Goal: Task Accomplishment & Management: Manage account settings

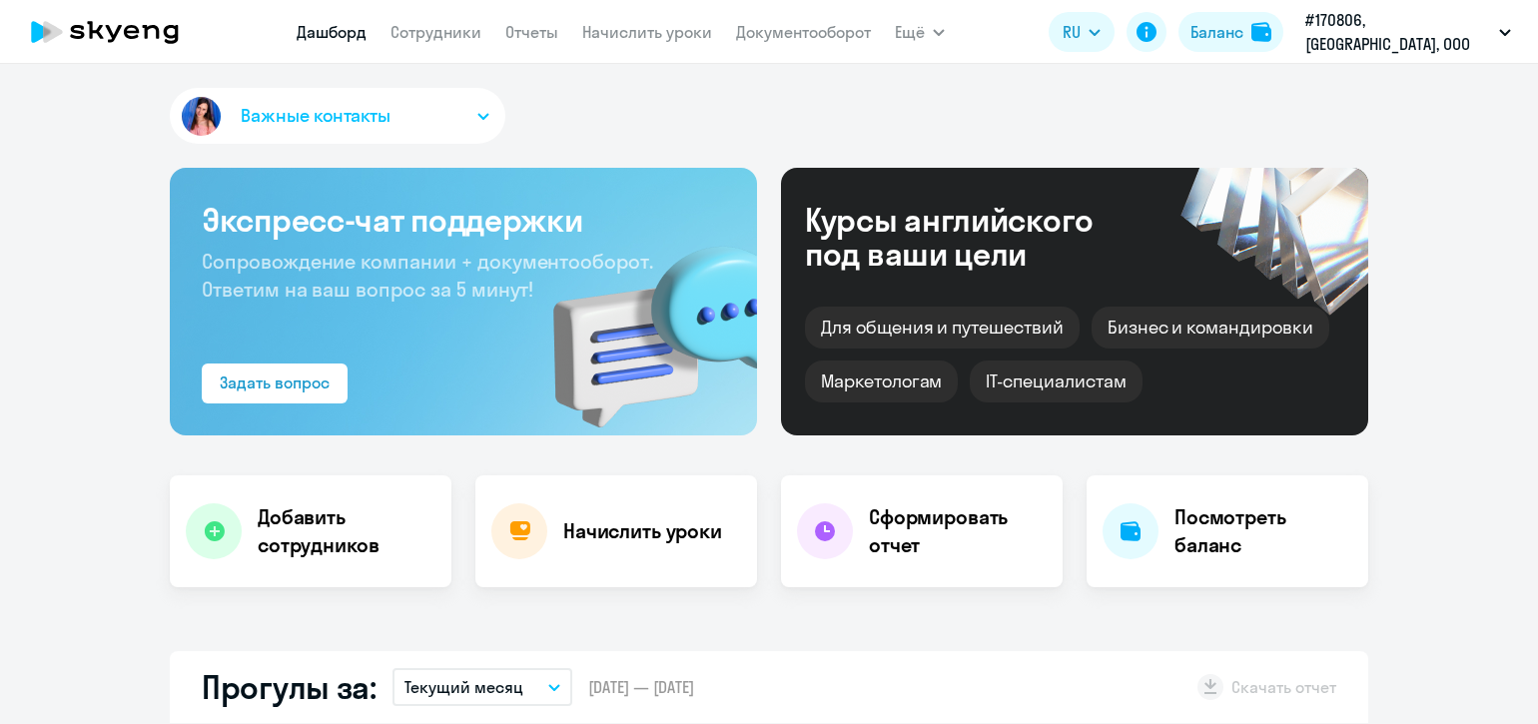
select select "30"
click at [478, 40] on link "Сотрудники" at bounding box center [435, 32] width 91 height 20
select select "30"
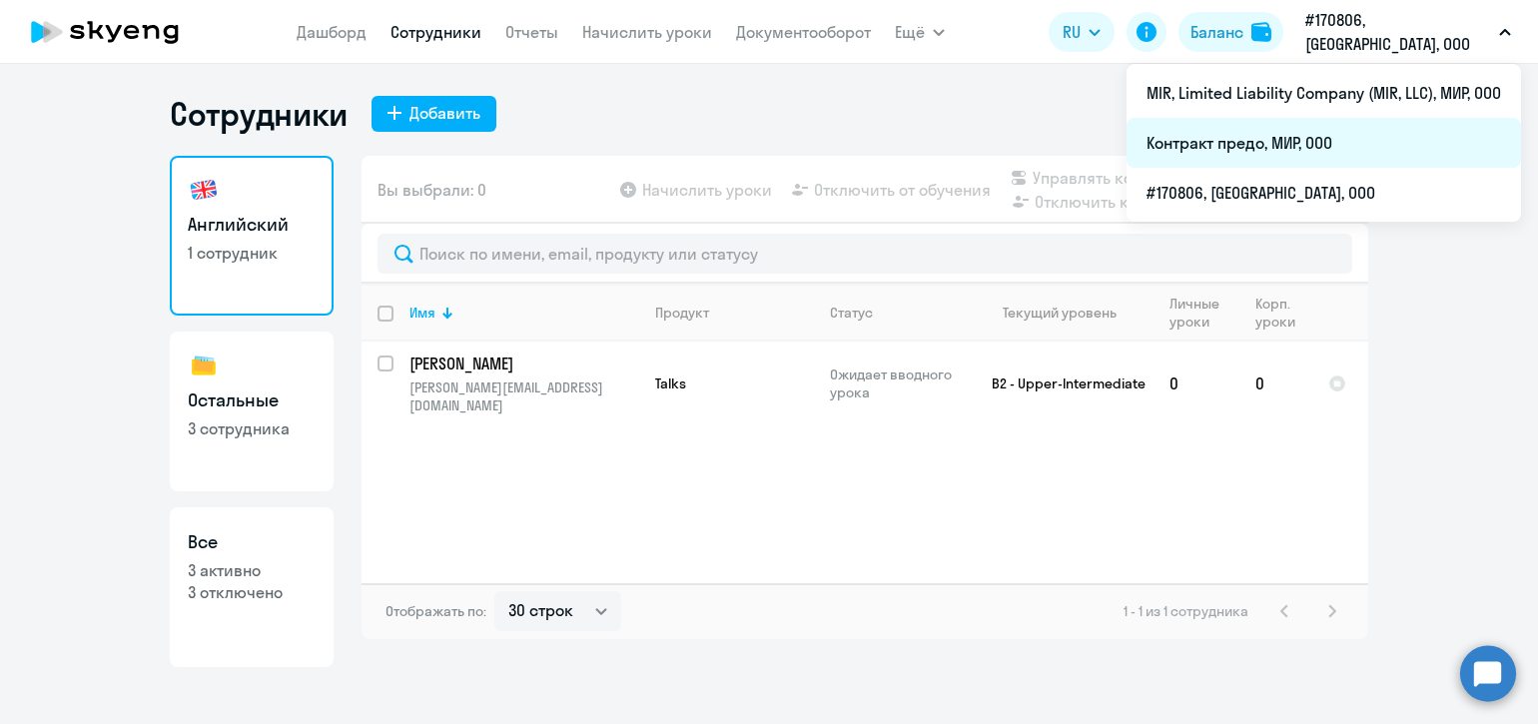
click at [1296, 137] on li "Контракт предо, МИР, ООО" at bounding box center [1323, 143] width 394 height 50
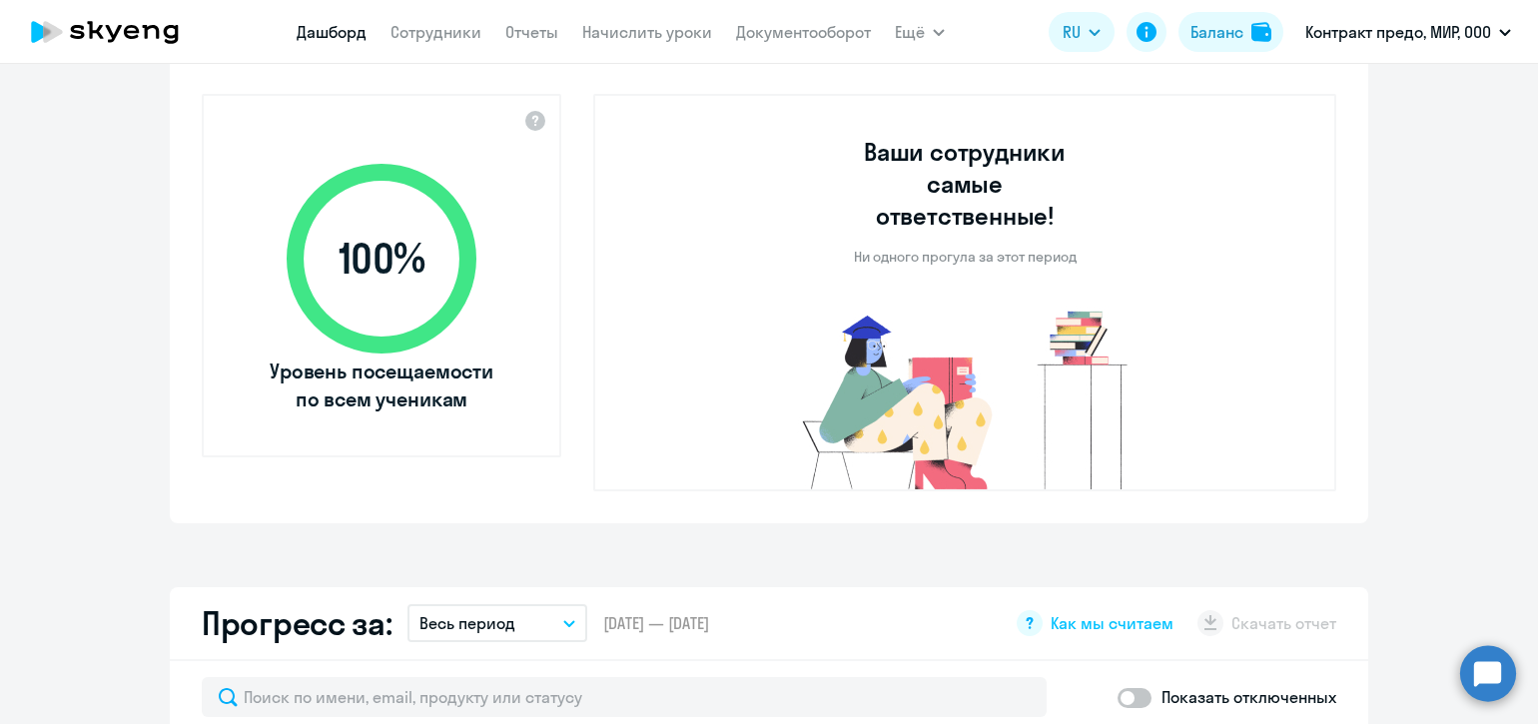
scroll to position [415, 0]
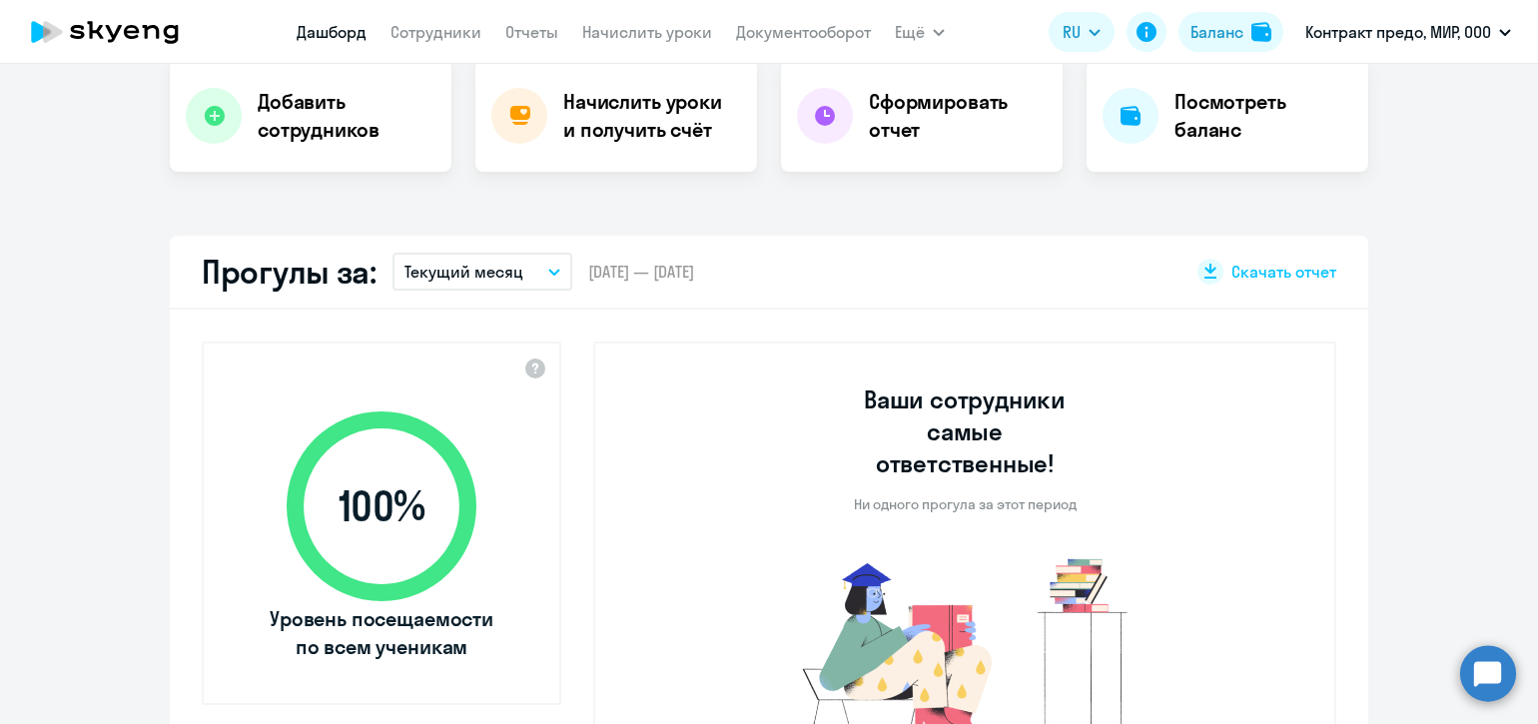
select select "30"
click at [482, 37] on nav "[PERSON_NAME] Отчеты Начислить уроки Документооборот" at bounding box center [584, 32] width 574 height 40
click at [472, 35] on link "Сотрудники" at bounding box center [435, 32] width 91 height 20
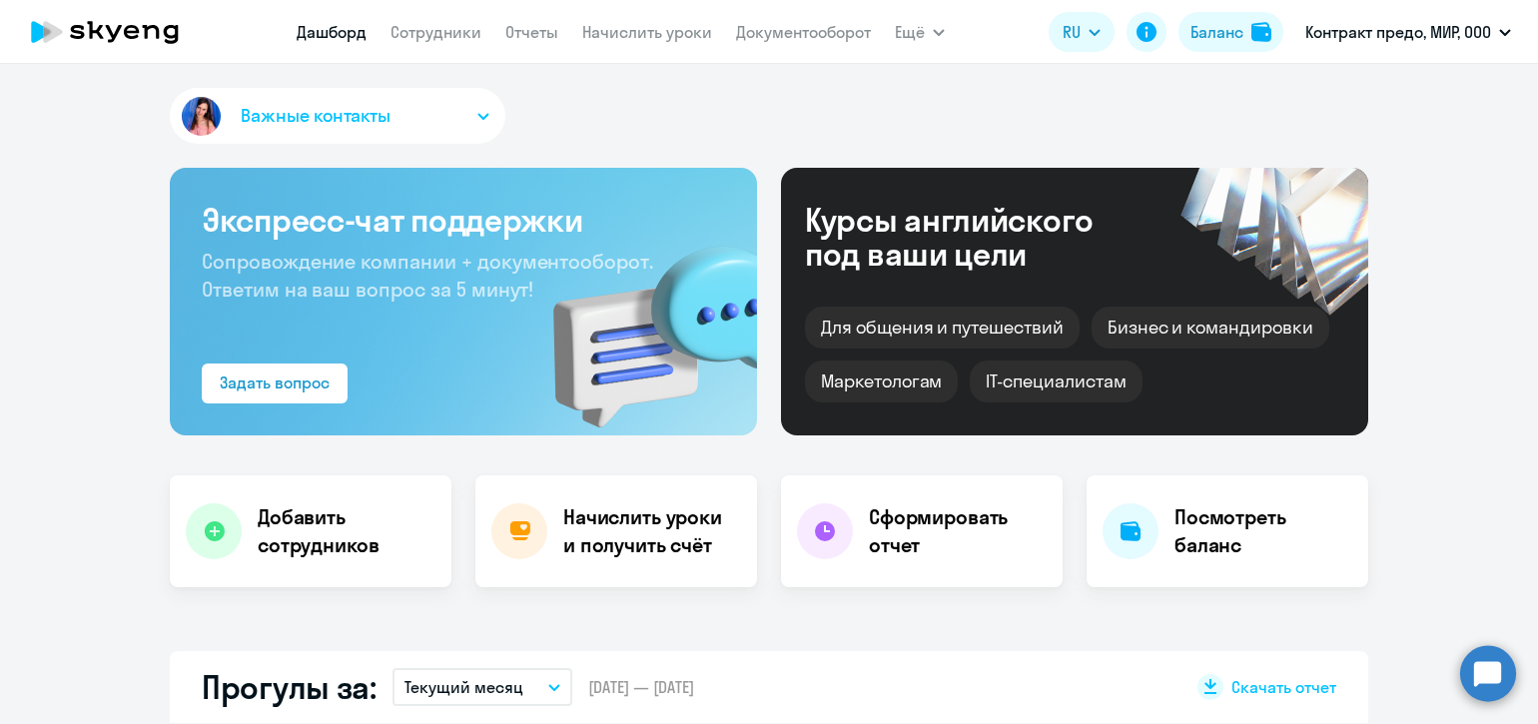
select select "30"
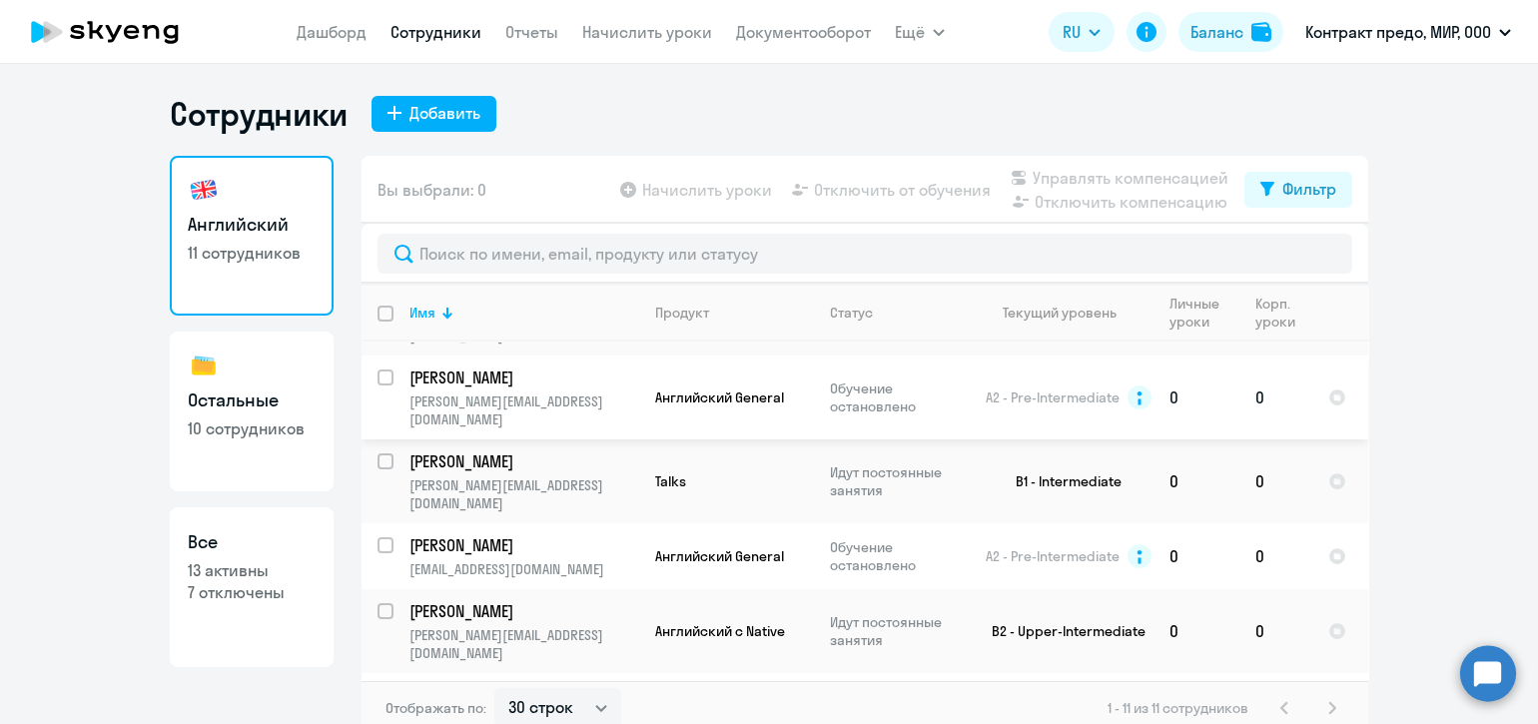
scroll to position [332, 0]
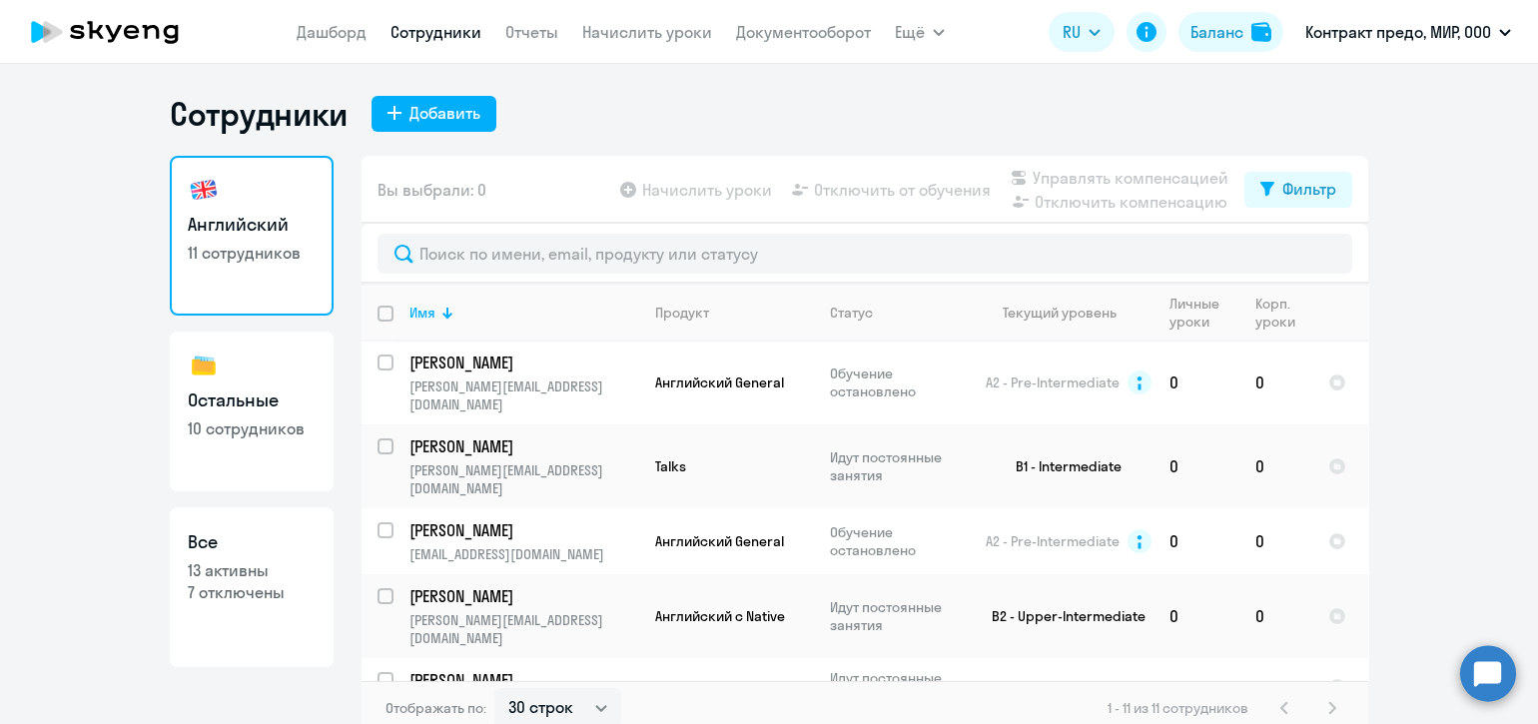
click at [694, 197] on app-table-action-button "Начислить уроки" at bounding box center [694, 190] width 156 height 24
click at [522, 435] on p "[PERSON_NAME]" at bounding box center [522, 446] width 226 height 22
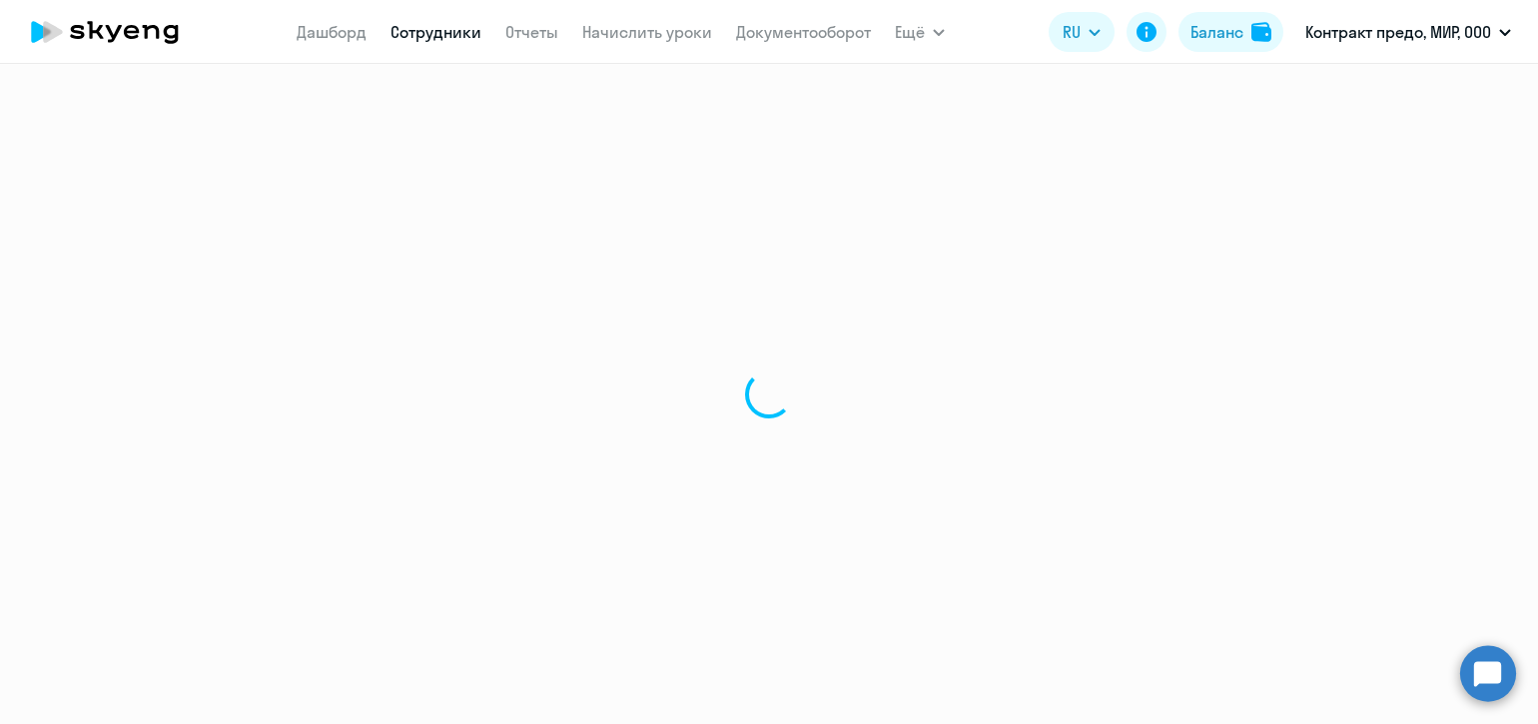
select select "english"
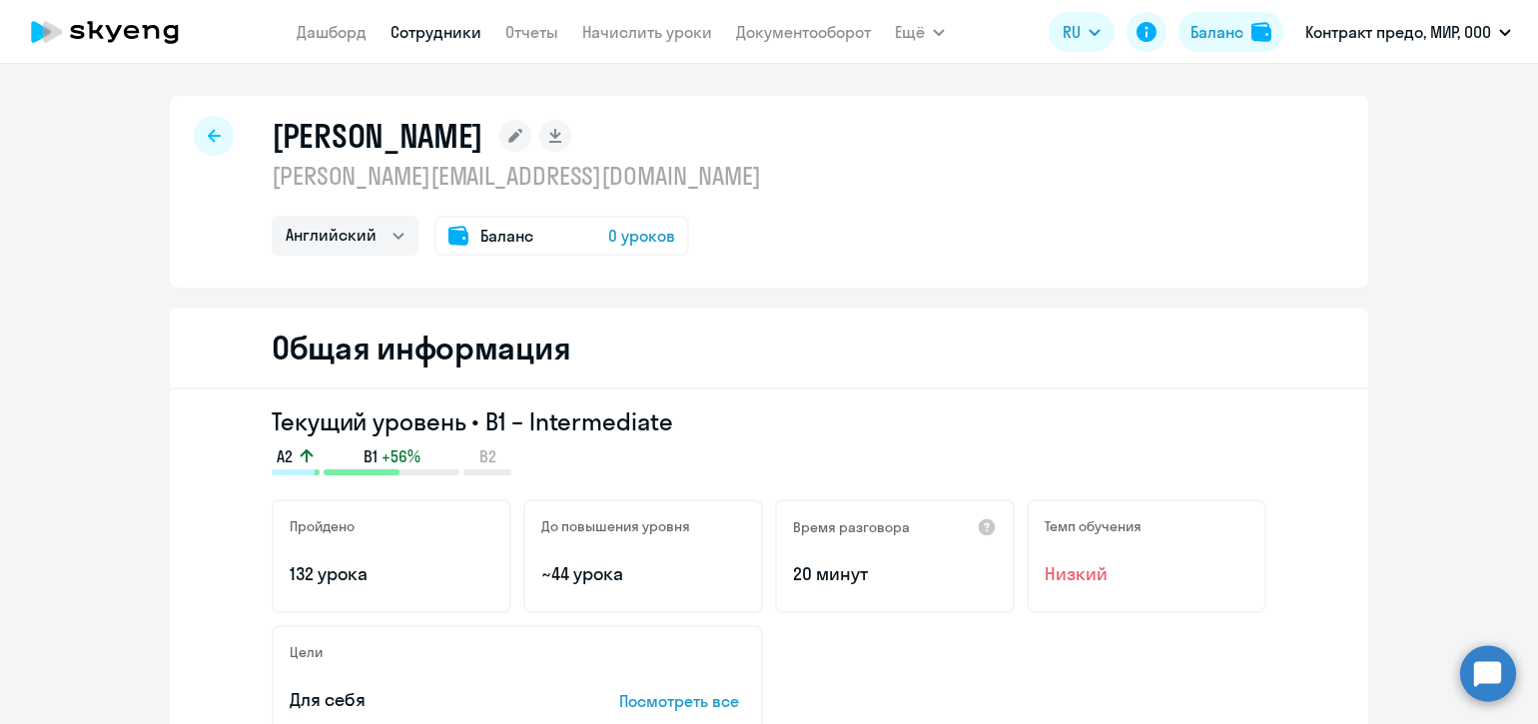
select select "30"
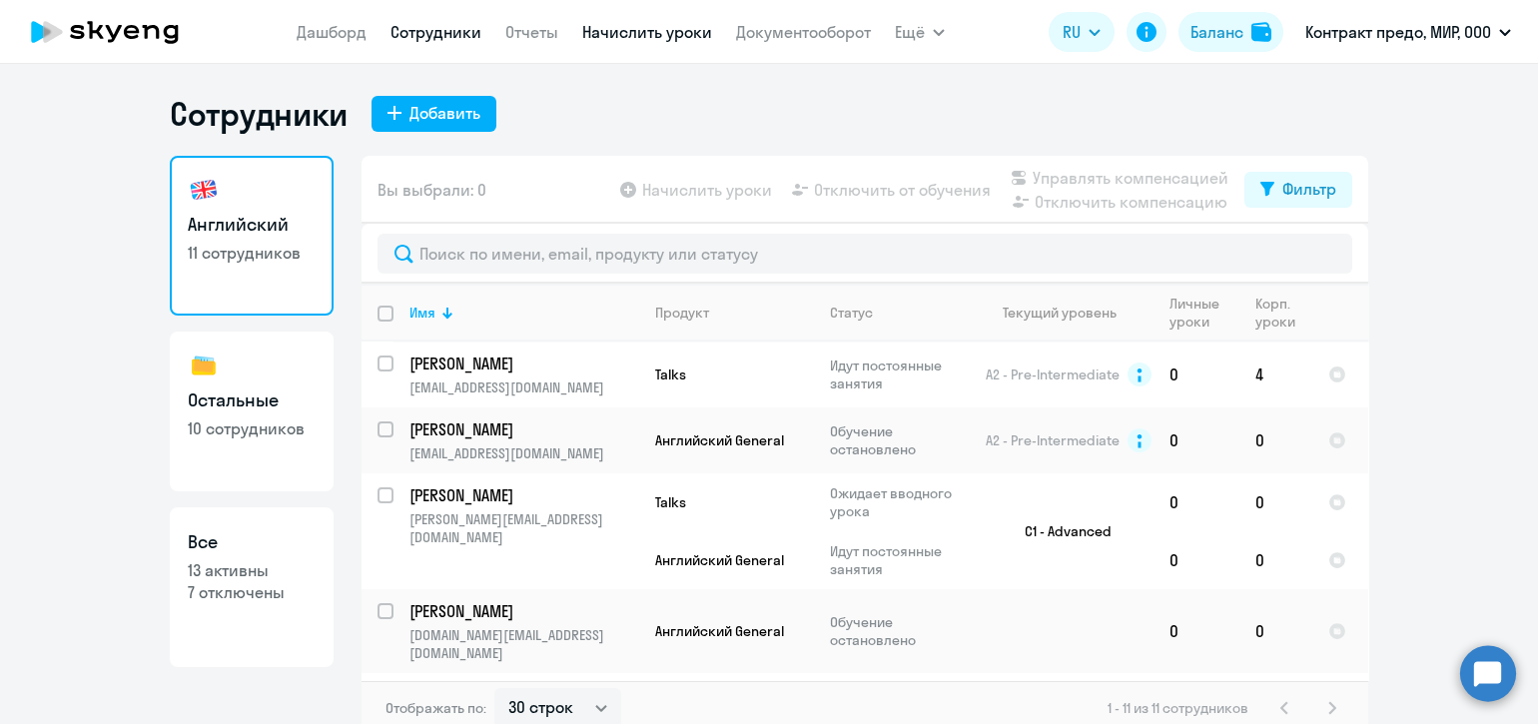
click at [657, 35] on link "Начислить уроки" at bounding box center [647, 32] width 130 height 20
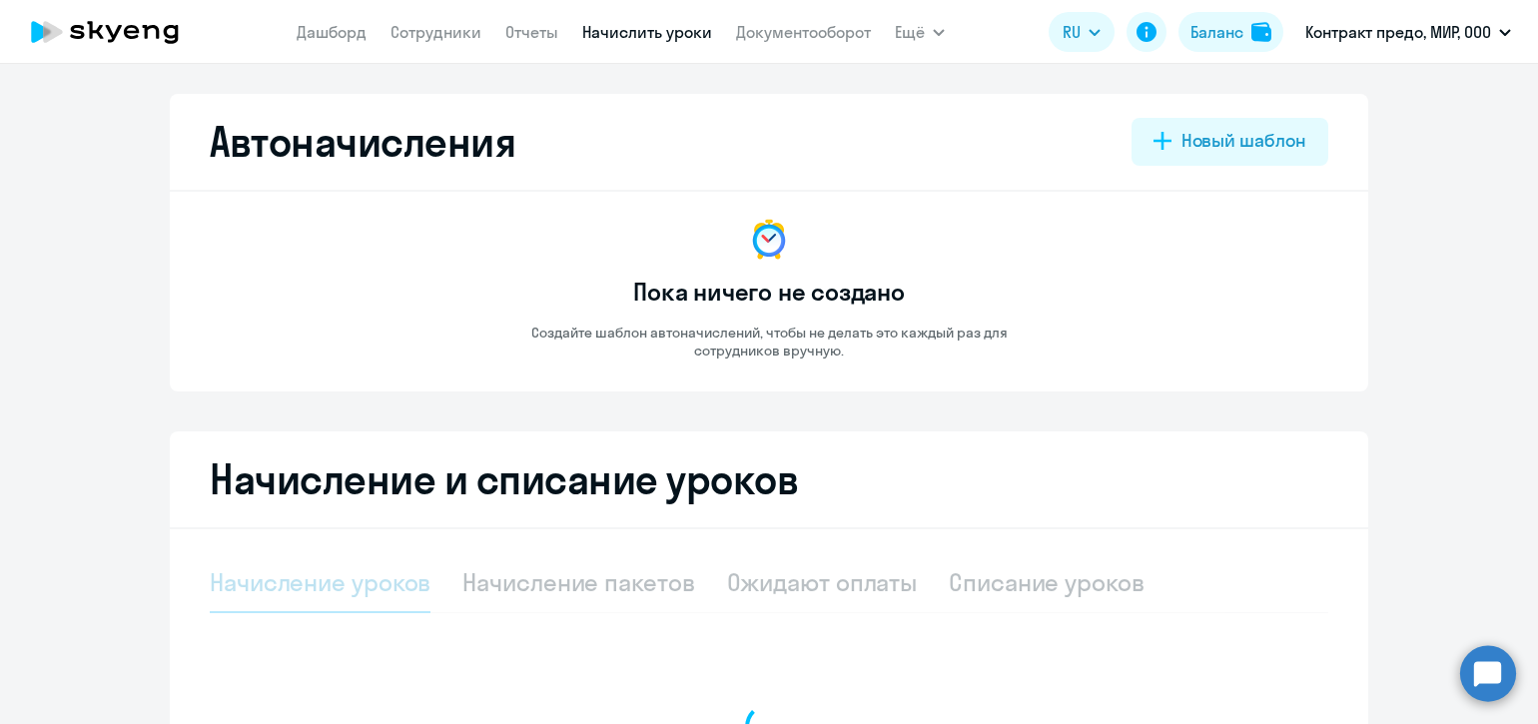
select select "10"
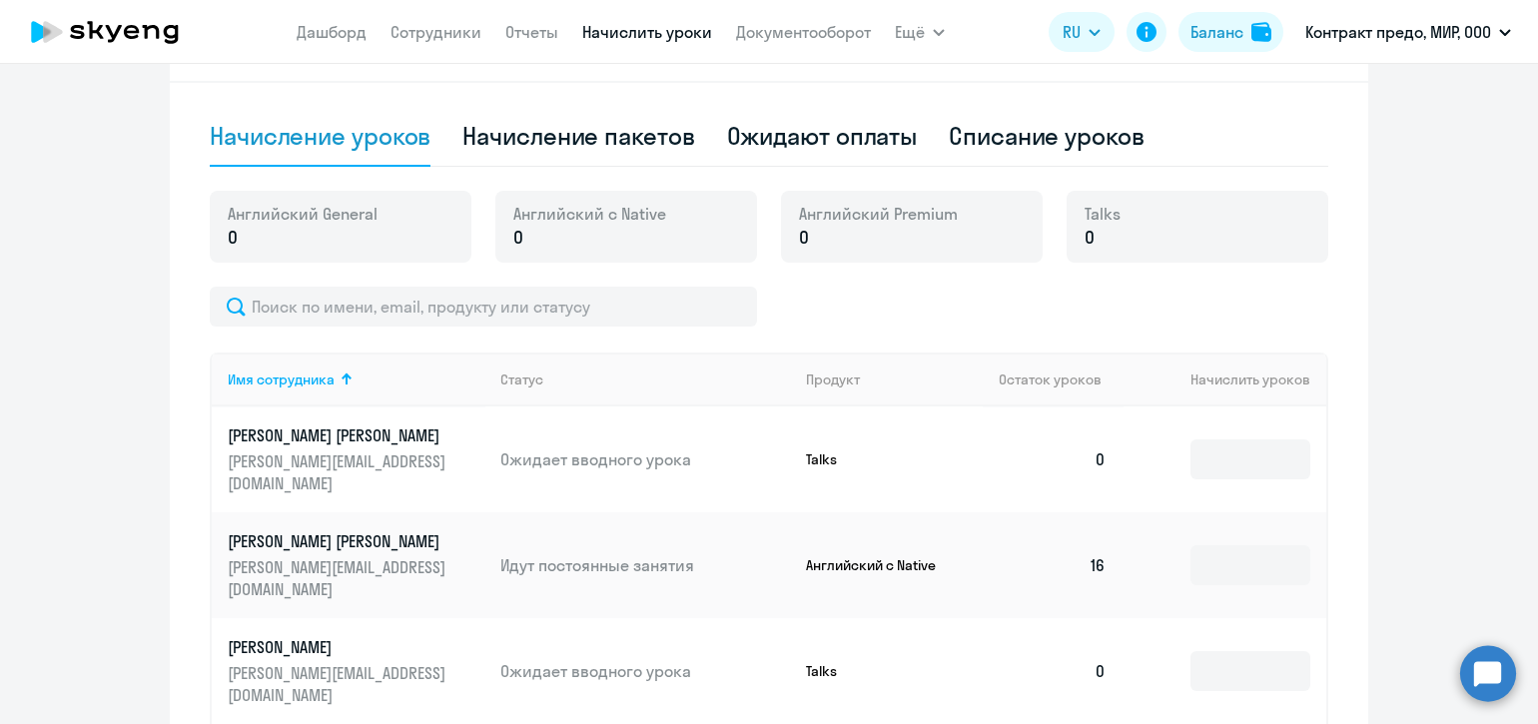
scroll to position [457, 0]
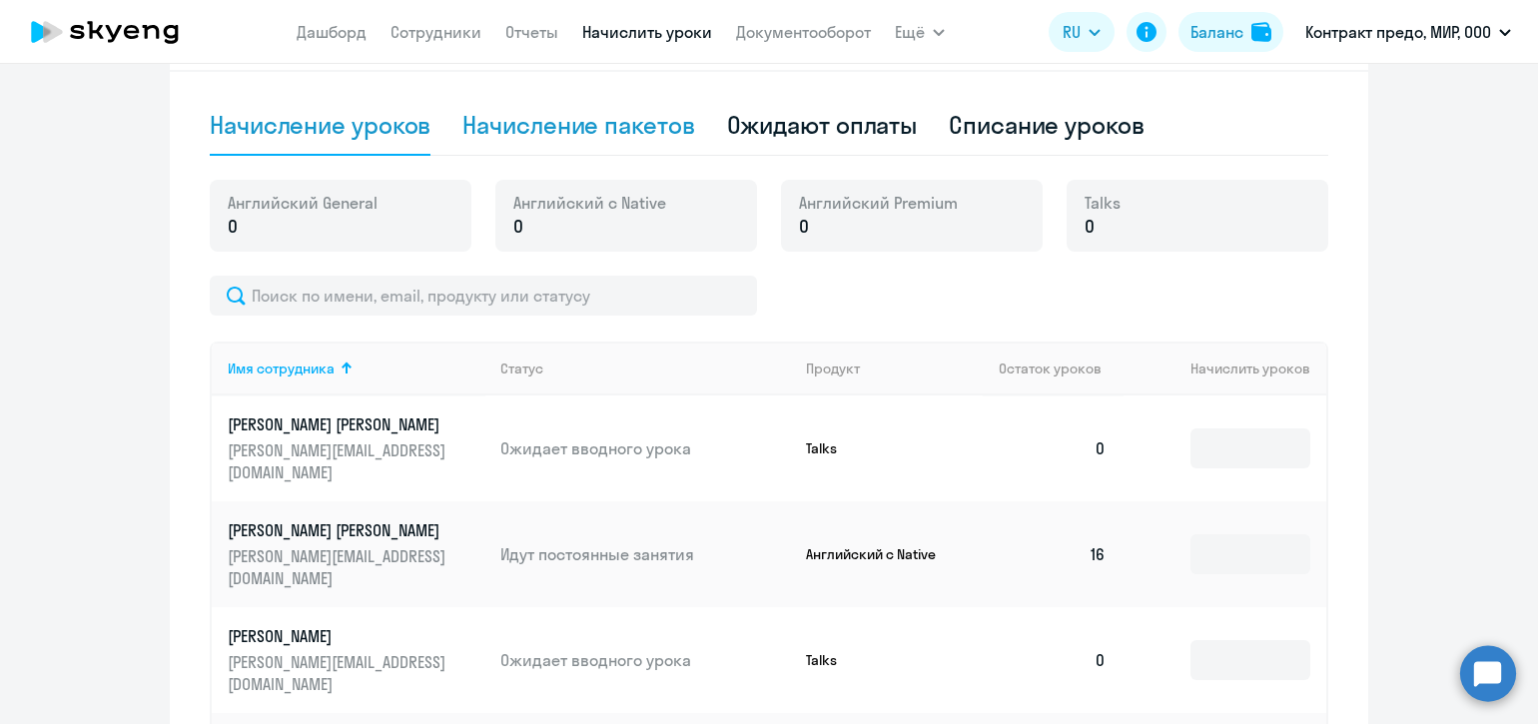
click at [569, 120] on div "Начисление пакетов" at bounding box center [578, 125] width 232 height 32
select select "10"
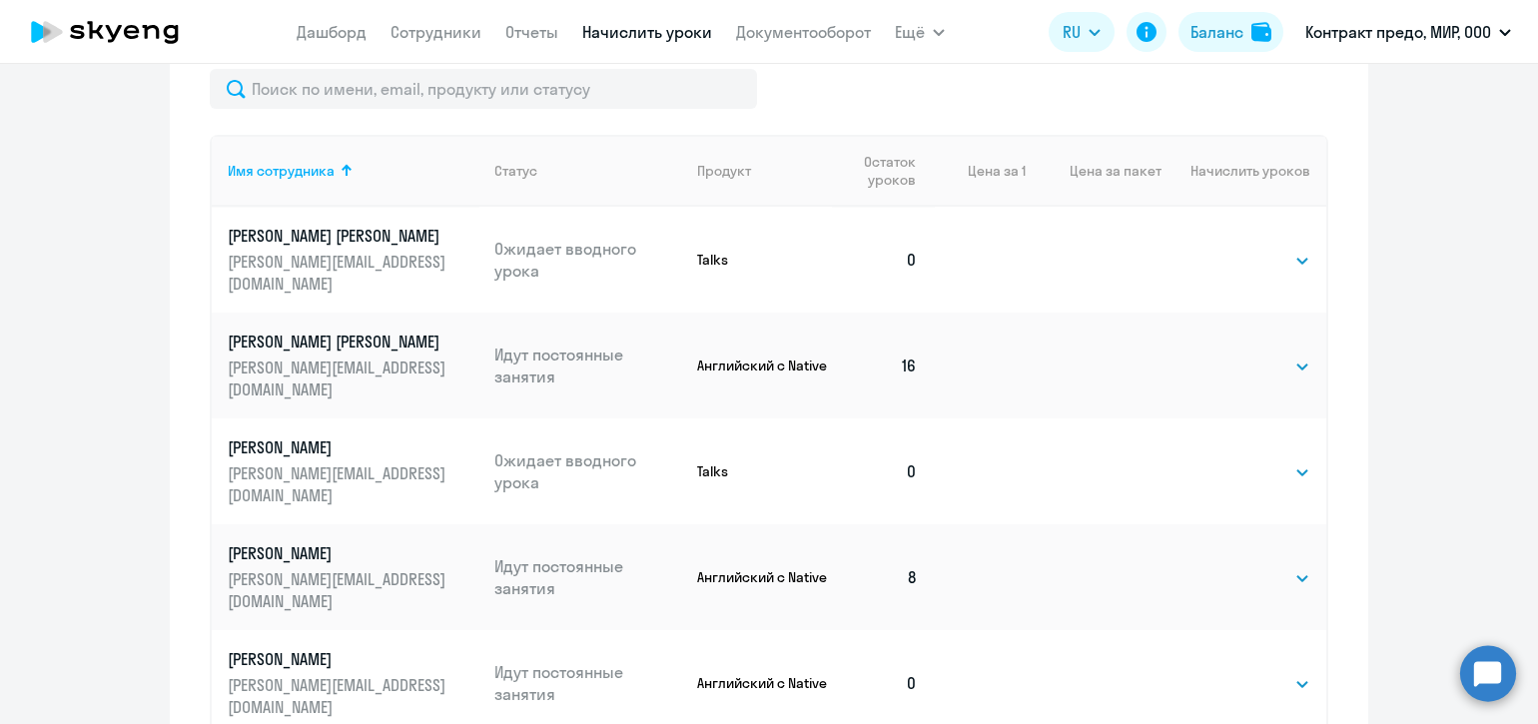
scroll to position [707, 0]
